Goal: Task Accomplishment & Management: Manage account settings

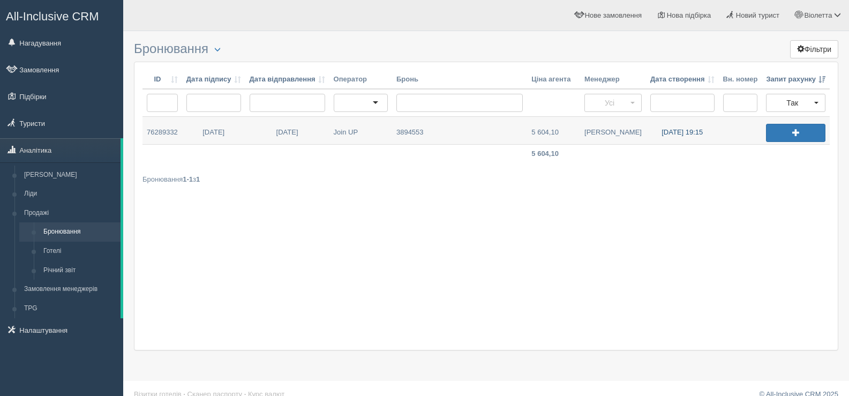
click at [673, 131] on link "08.10.2025 19:15" at bounding box center [682, 130] width 73 height 27
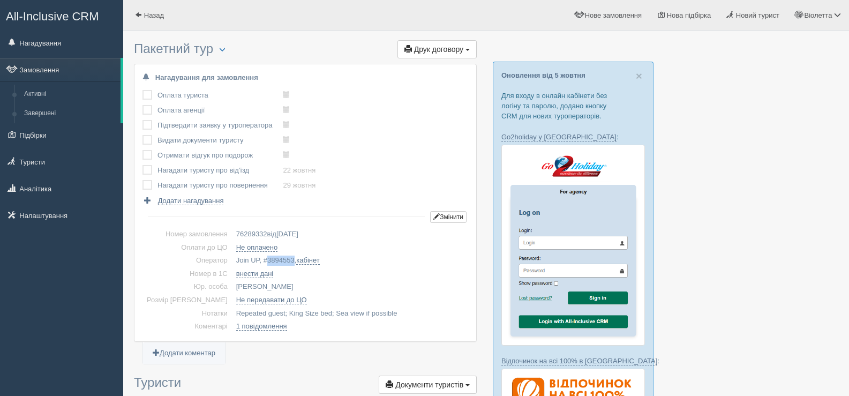
click at [267, 260] on span "3894553" at bounding box center [280, 260] width 27 height 8
click at [224, 50] on span "button" at bounding box center [222, 49] width 6 height 6
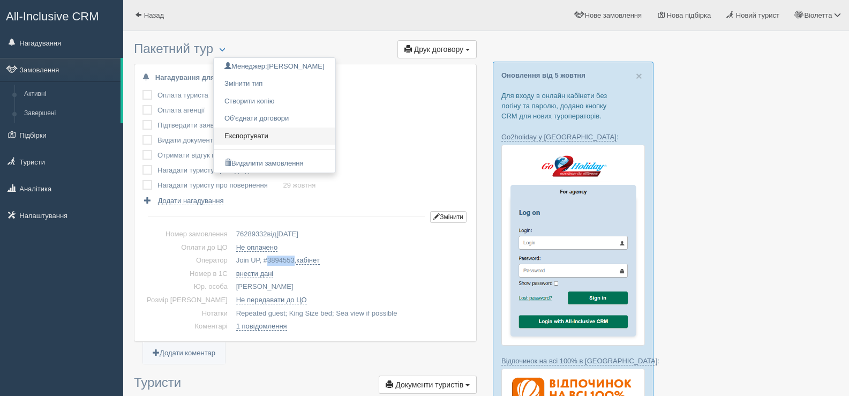
click at [269, 132] on link "Експортувати" at bounding box center [275, 137] width 122 height 18
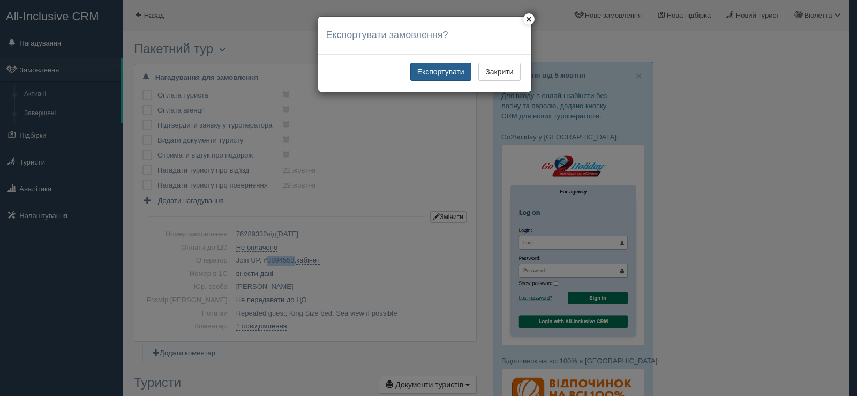
click at [437, 70] on button "Експортувати" at bounding box center [441, 72] width 61 height 18
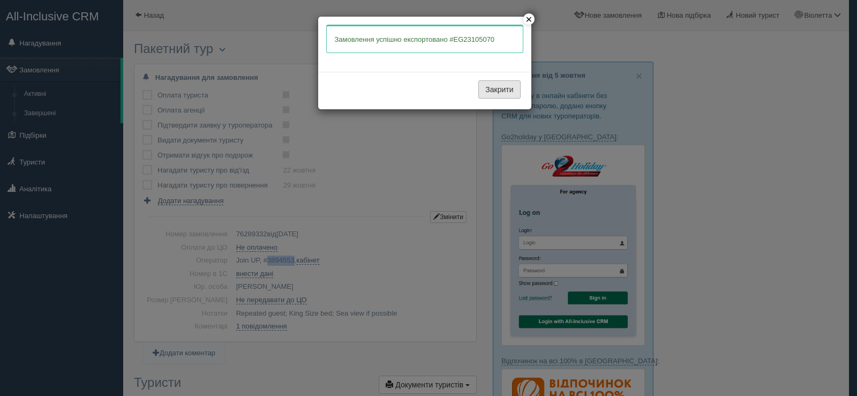
click at [481, 84] on button "Закрити" at bounding box center [500, 89] width 42 height 18
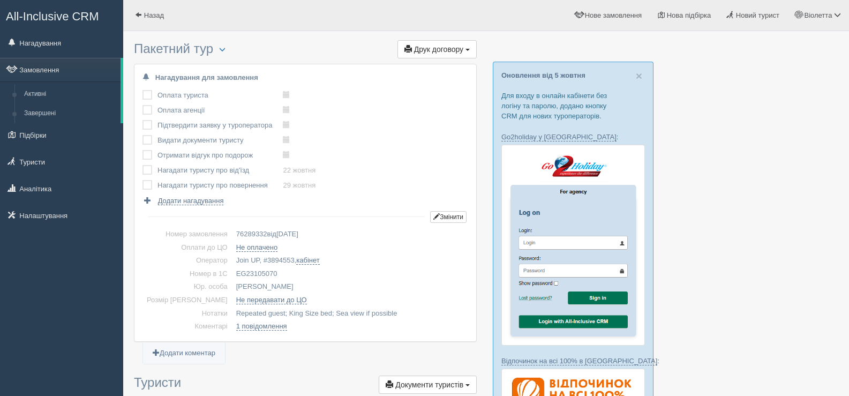
drag, startPoint x: 265, startPoint y: 272, endPoint x: 218, endPoint y: 277, distance: 47.9
click at [232, 277] on td "EG23105070" at bounding box center [350, 273] width 236 height 13
copy td "EG23105070"
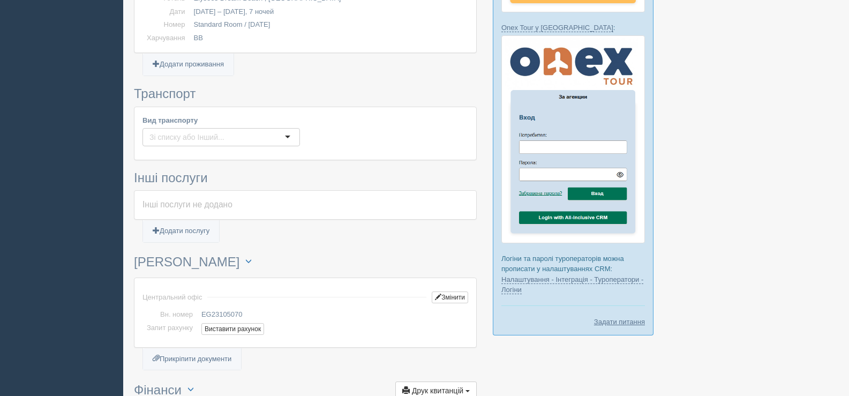
scroll to position [589, 0]
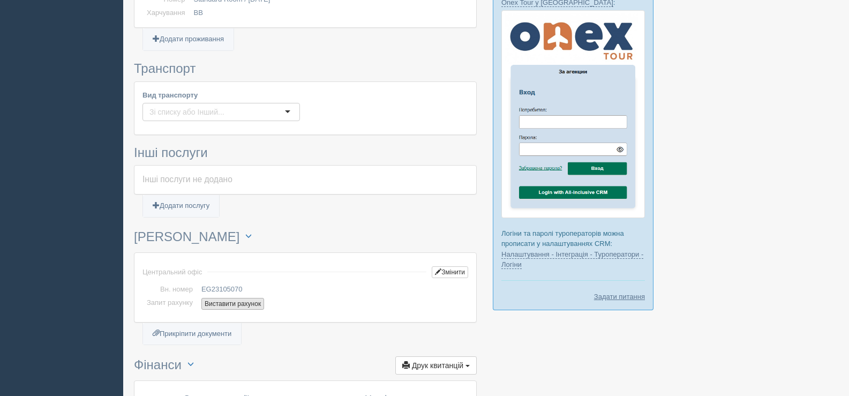
click at [235, 302] on button "Виставити рахунок" at bounding box center [233, 304] width 63 height 12
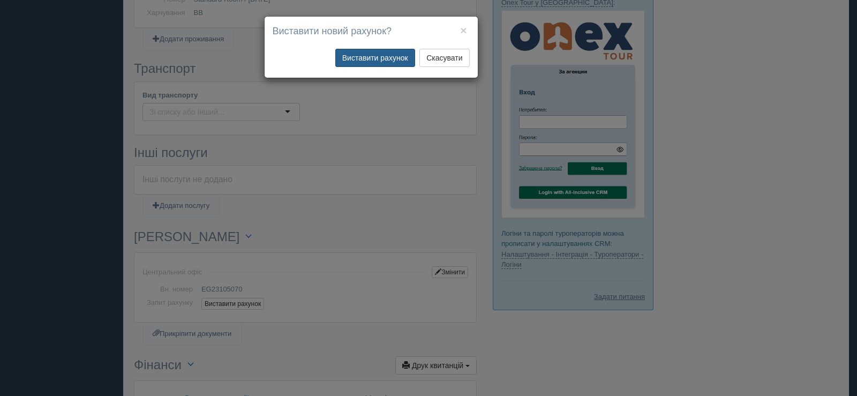
click at [384, 59] on button "Виставити рахунок" at bounding box center [375, 58] width 80 height 18
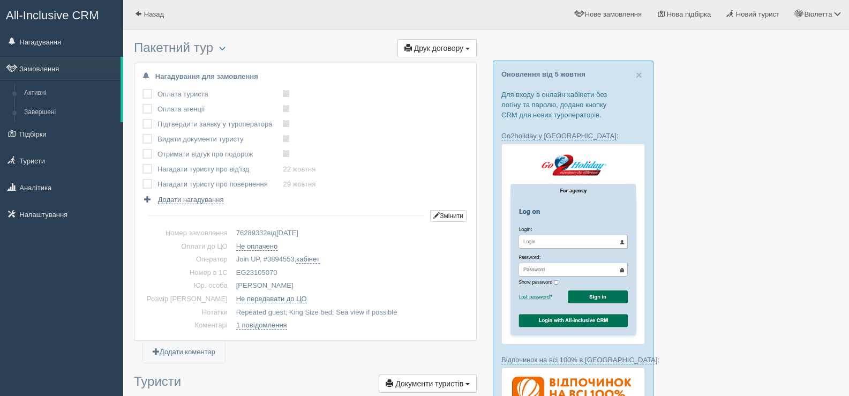
scroll to position [0, 0]
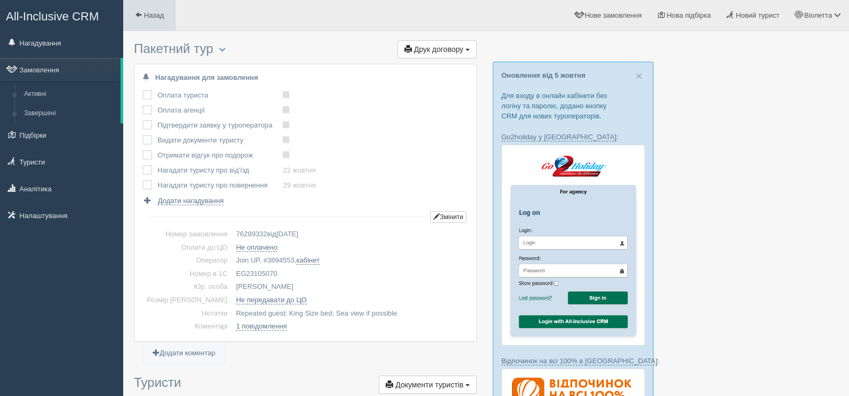
click at [141, 12] on span at bounding box center [138, 14] width 7 height 7
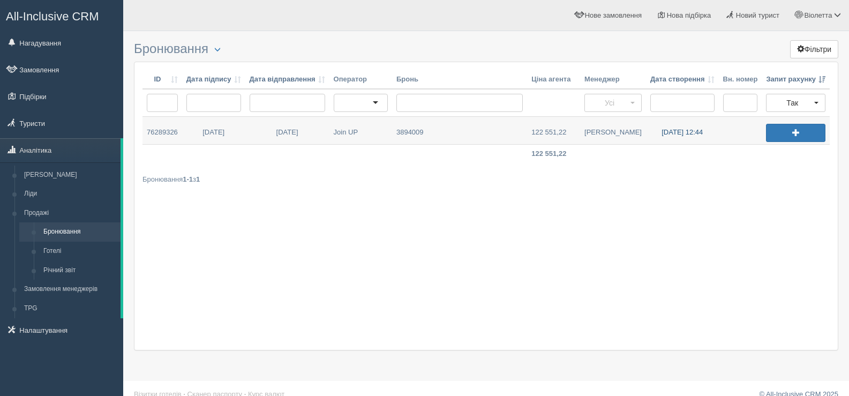
click at [692, 130] on link "[DATE] 12:44" at bounding box center [682, 130] width 73 height 27
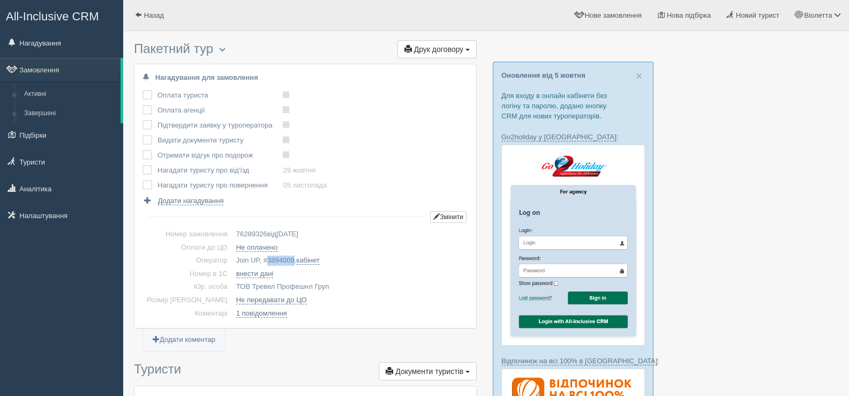
click at [267, 261] on span "3894009" at bounding box center [280, 260] width 27 height 8
click at [226, 49] on span "button" at bounding box center [222, 49] width 6 height 6
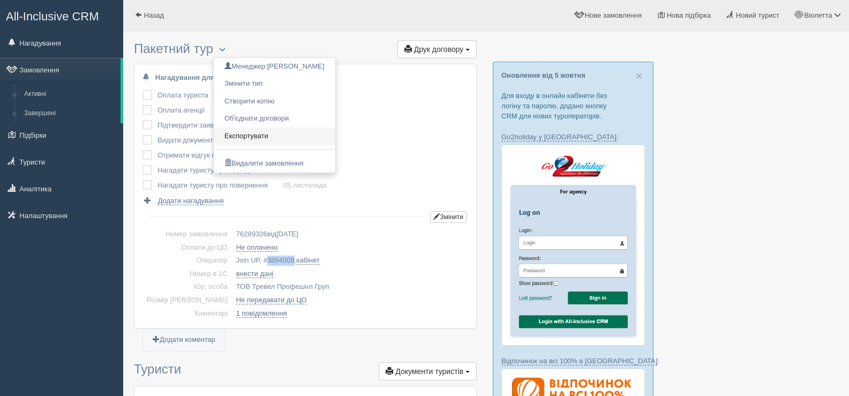
click at [262, 132] on link "Експортувати" at bounding box center [275, 137] width 122 height 18
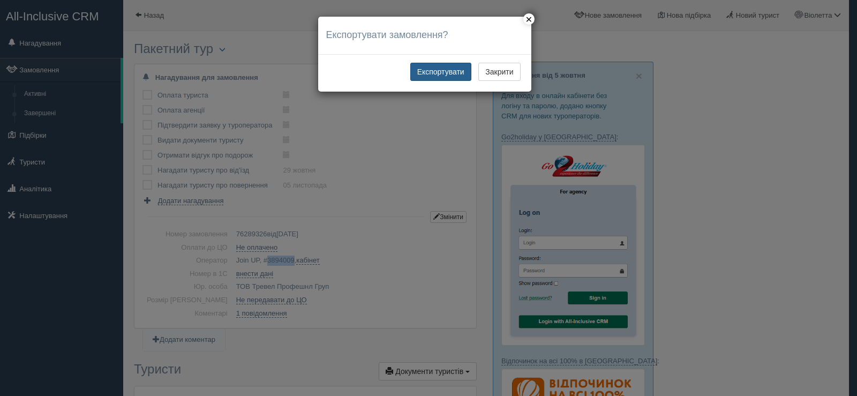
click at [444, 67] on button "Експортувати" at bounding box center [441, 72] width 61 height 18
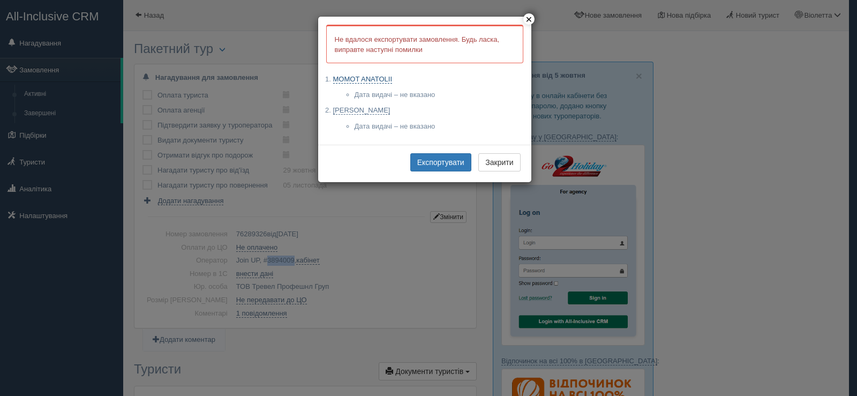
click at [384, 78] on link "MOMOT ANATOLII" at bounding box center [362, 79] width 59 height 9
click at [368, 111] on link "MOMOT TETIANA" at bounding box center [361, 110] width 57 height 9
click at [426, 164] on button "Експортувати" at bounding box center [441, 162] width 61 height 18
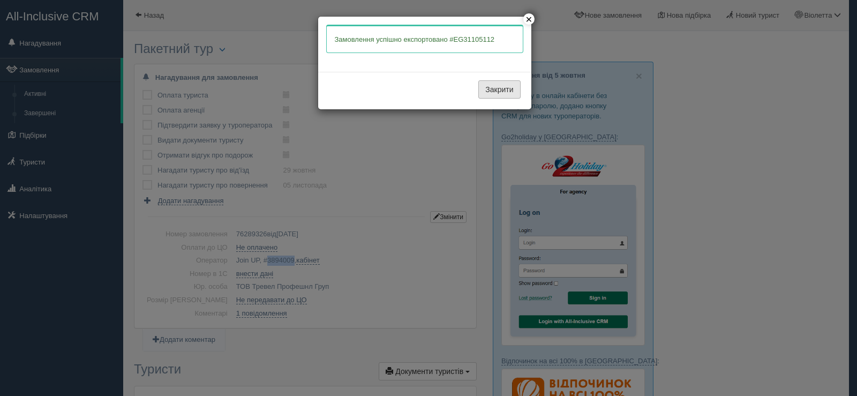
click at [503, 93] on button "Закрити" at bounding box center [500, 89] width 42 height 18
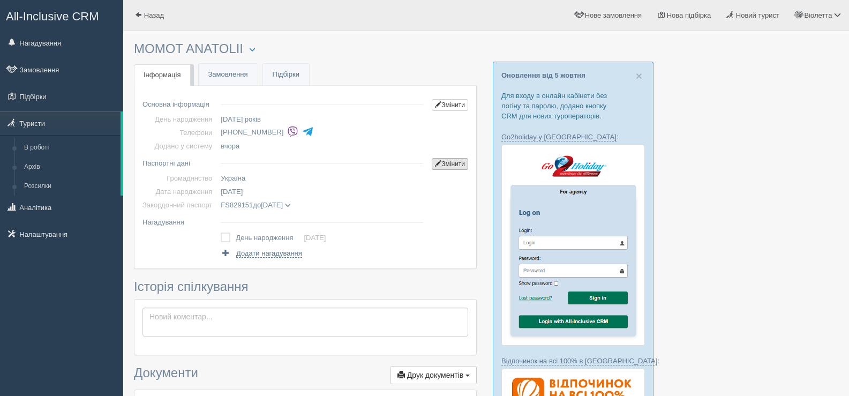
click at [453, 162] on link "Змінити" at bounding box center [450, 164] width 36 height 12
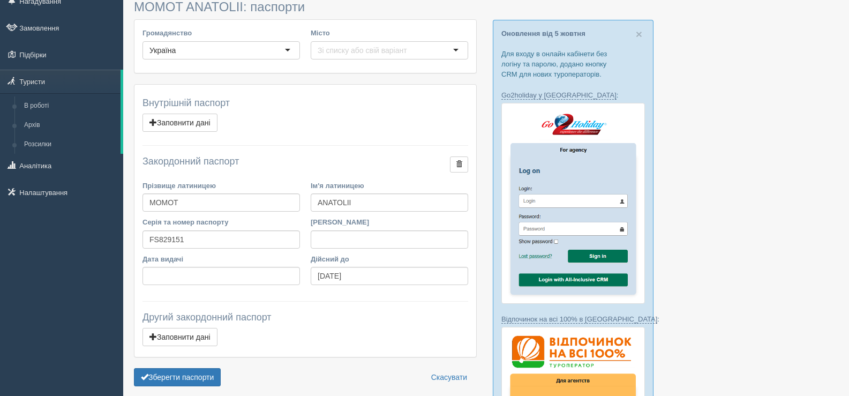
scroll to position [161, 0]
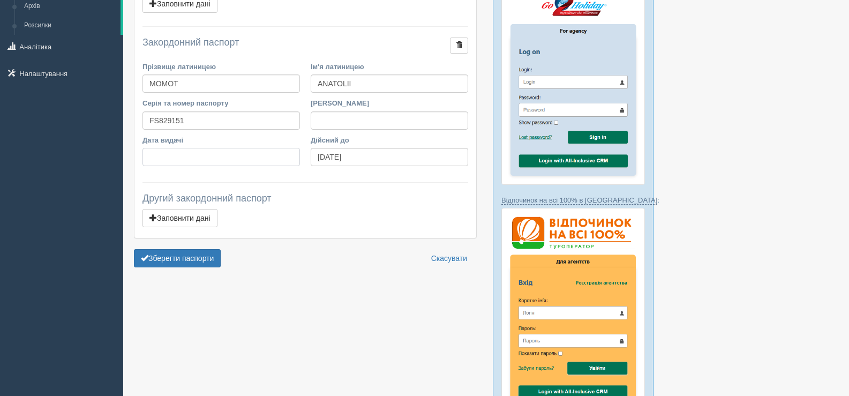
click at [173, 151] on input "Дата видачі" at bounding box center [222, 157] width 158 height 18
type input "[DATE]"
click at [199, 257] on button "Зберегти паспорти" at bounding box center [177, 258] width 87 height 18
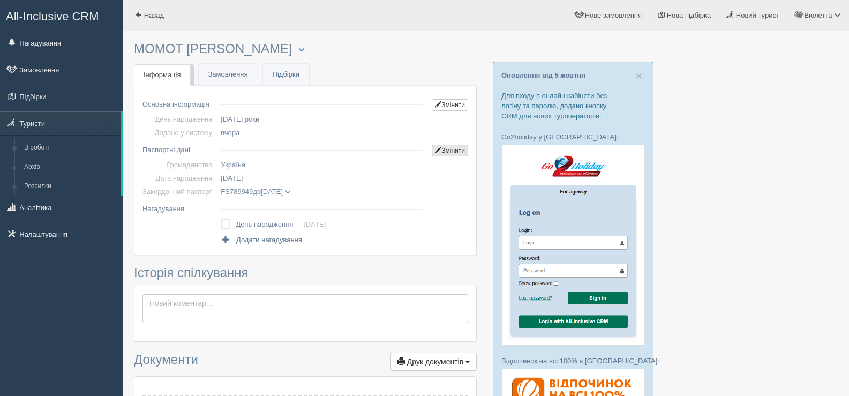
click at [453, 147] on link "Змінити" at bounding box center [450, 151] width 36 height 12
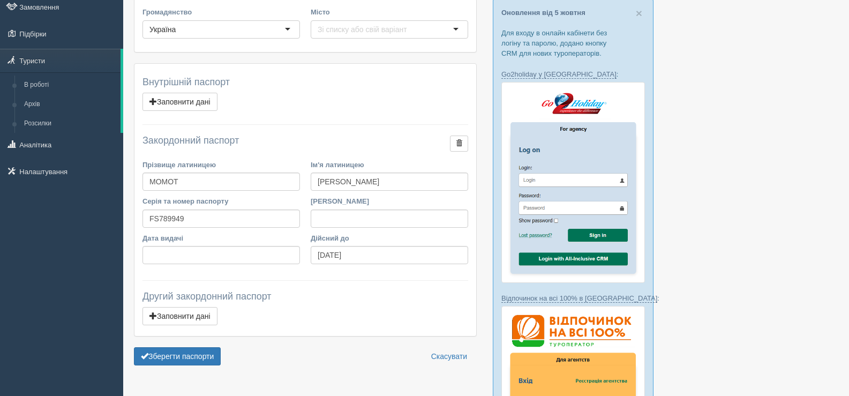
scroll to position [161, 0]
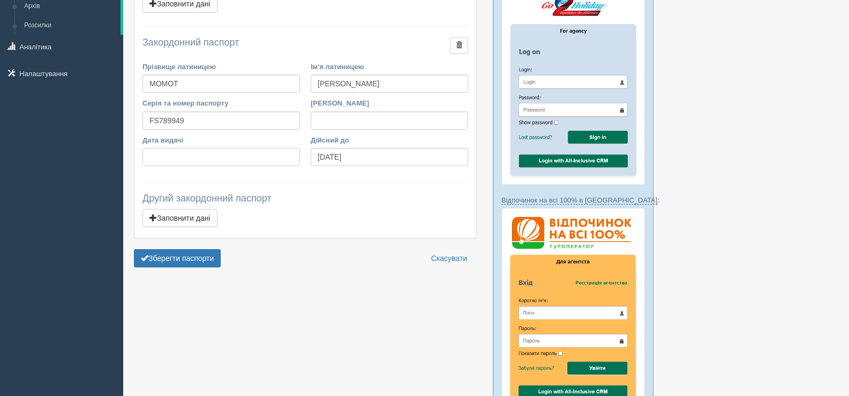
click at [171, 161] on input "Дата видачі" at bounding box center [222, 157] width 158 height 18
type input "[DATE]"
click at [171, 259] on button "Зберегти паспорти" at bounding box center [177, 258] width 87 height 18
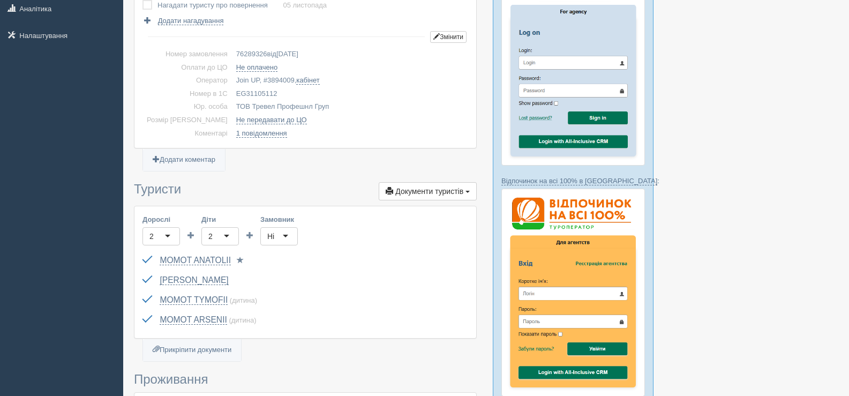
scroll to position [161, 0]
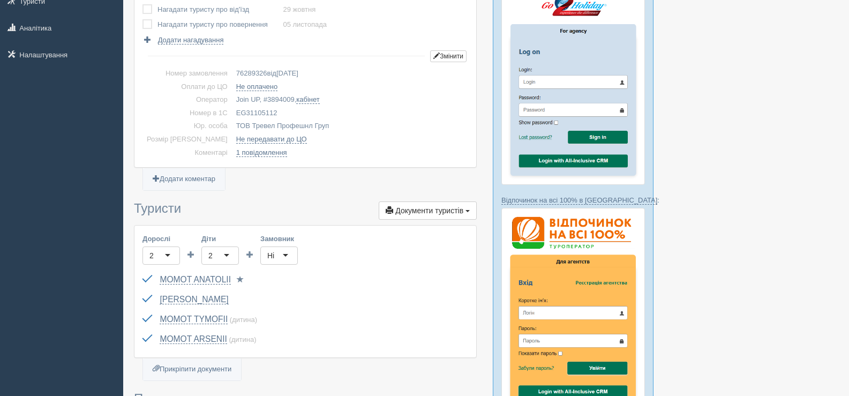
drag, startPoint x: 260, startPoint y: 110, endPoint x: 215, endPoint y: 111, distance: 45.0
click at [232, 111] on td "EG31105112" at bounding box center [350, 113] width 236 height 13
copy td "EG31105112"
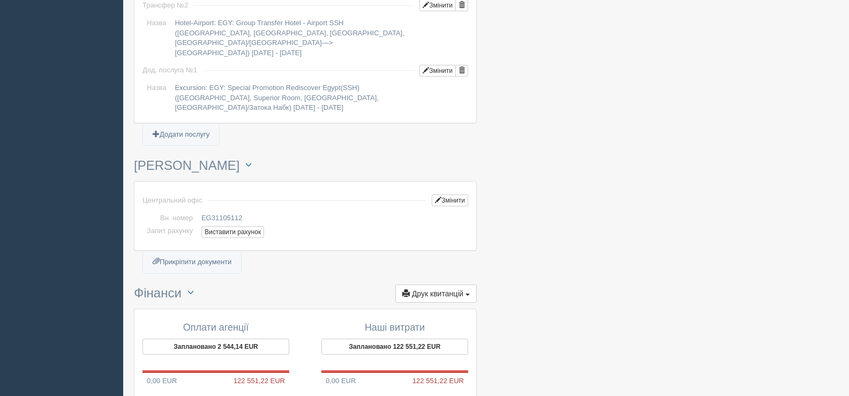
scroll to position [1125, 0]
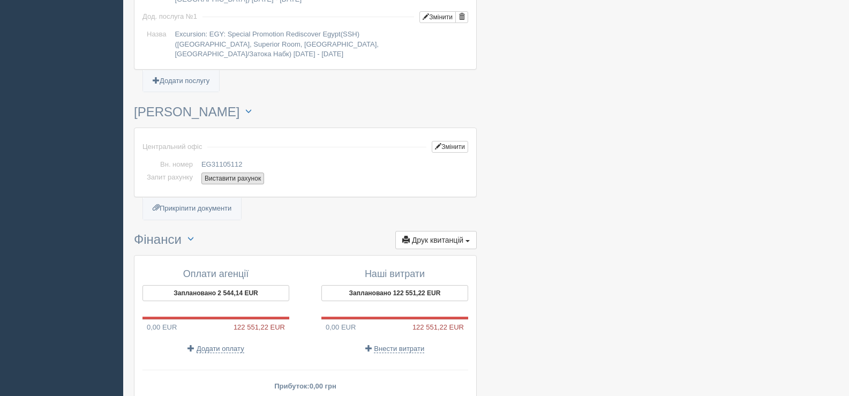
click at [236, 173] on button "Виставити рахунок" at bounding box center [233, 179] width 63 height 12
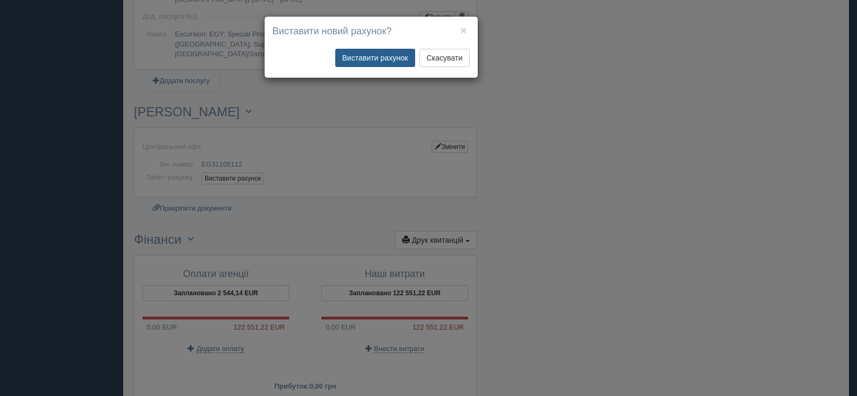
click at [359, 55] on button "Виставити рахунок" at bounding box center [375, 58] width 80 height 18
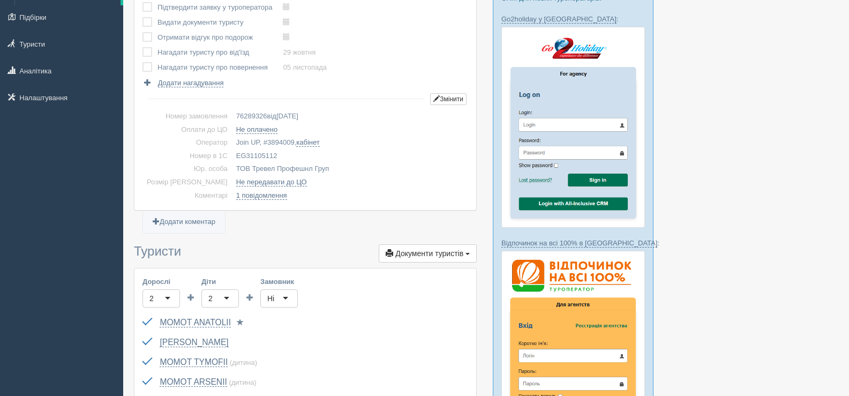
scroll to position [0, 0]
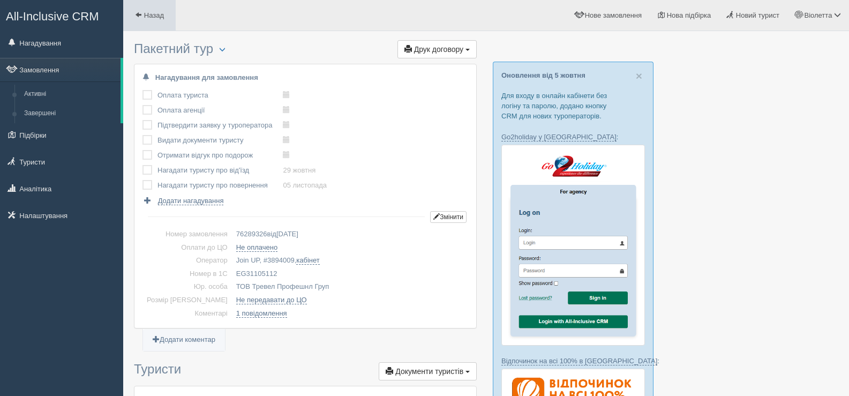
click at [139, 14] on span at bounding box center [138, 14] width 7 height 7
